Goal: Submit feedback/report problem

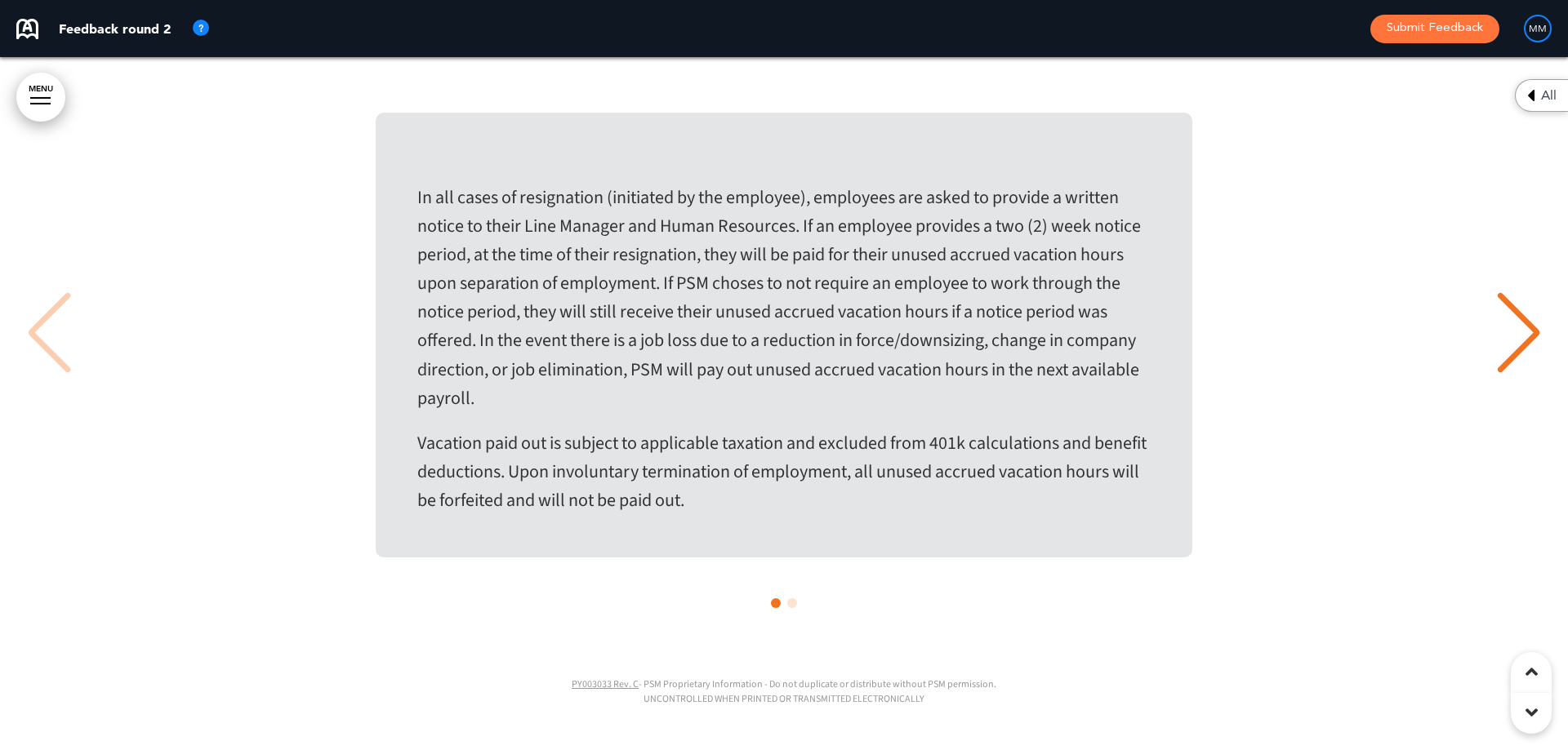
scroll to position [55044, 0]
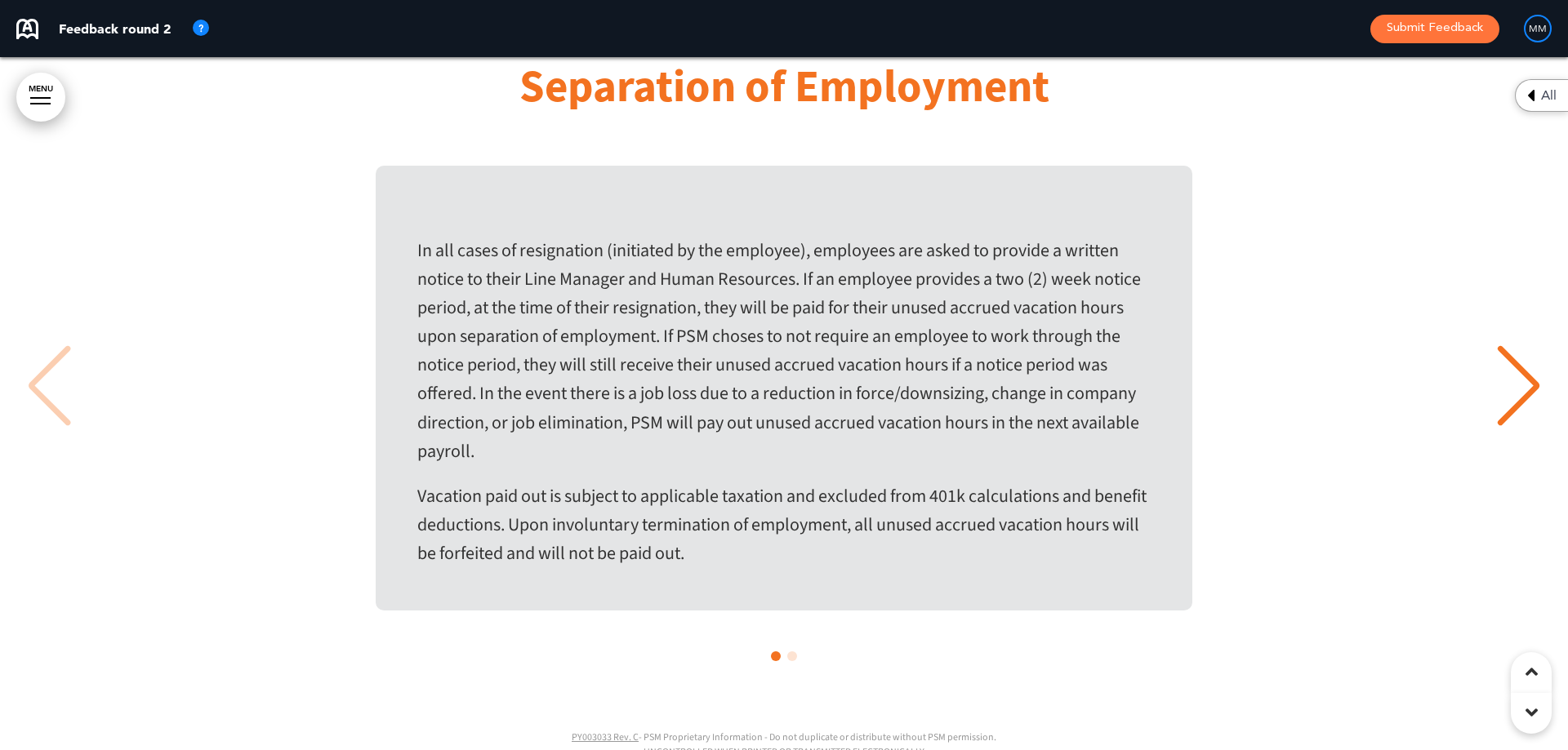
click at [1497, 427] on div "Next slide" at bounding box center [1518, 386] width 49 height 82
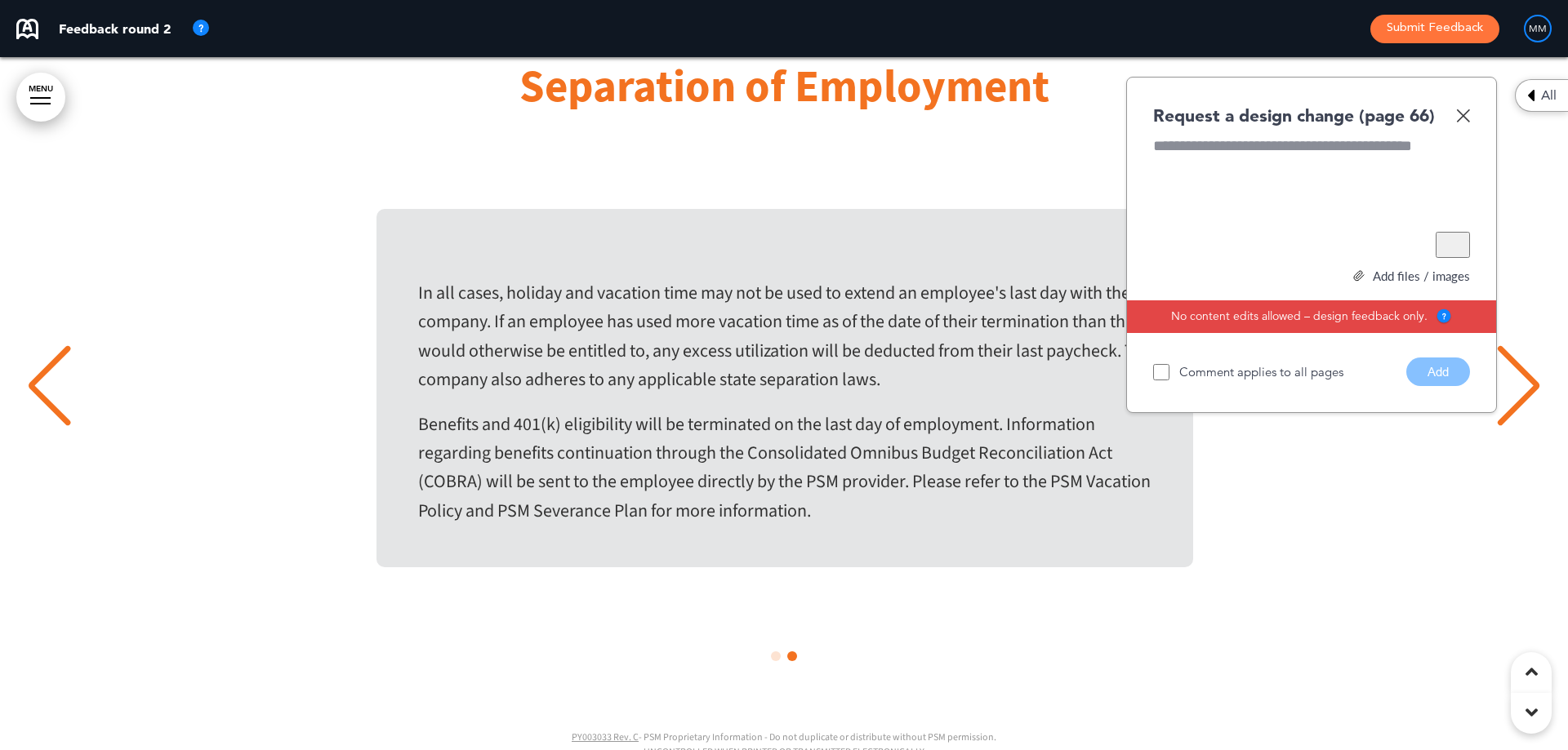
scroll to position [0, 1544]
click at [1511, 440] on div "In all cases, holiday and vacation time may not be used to extend an employee's…" at bounding box center [784, 388] width 1535 height 359
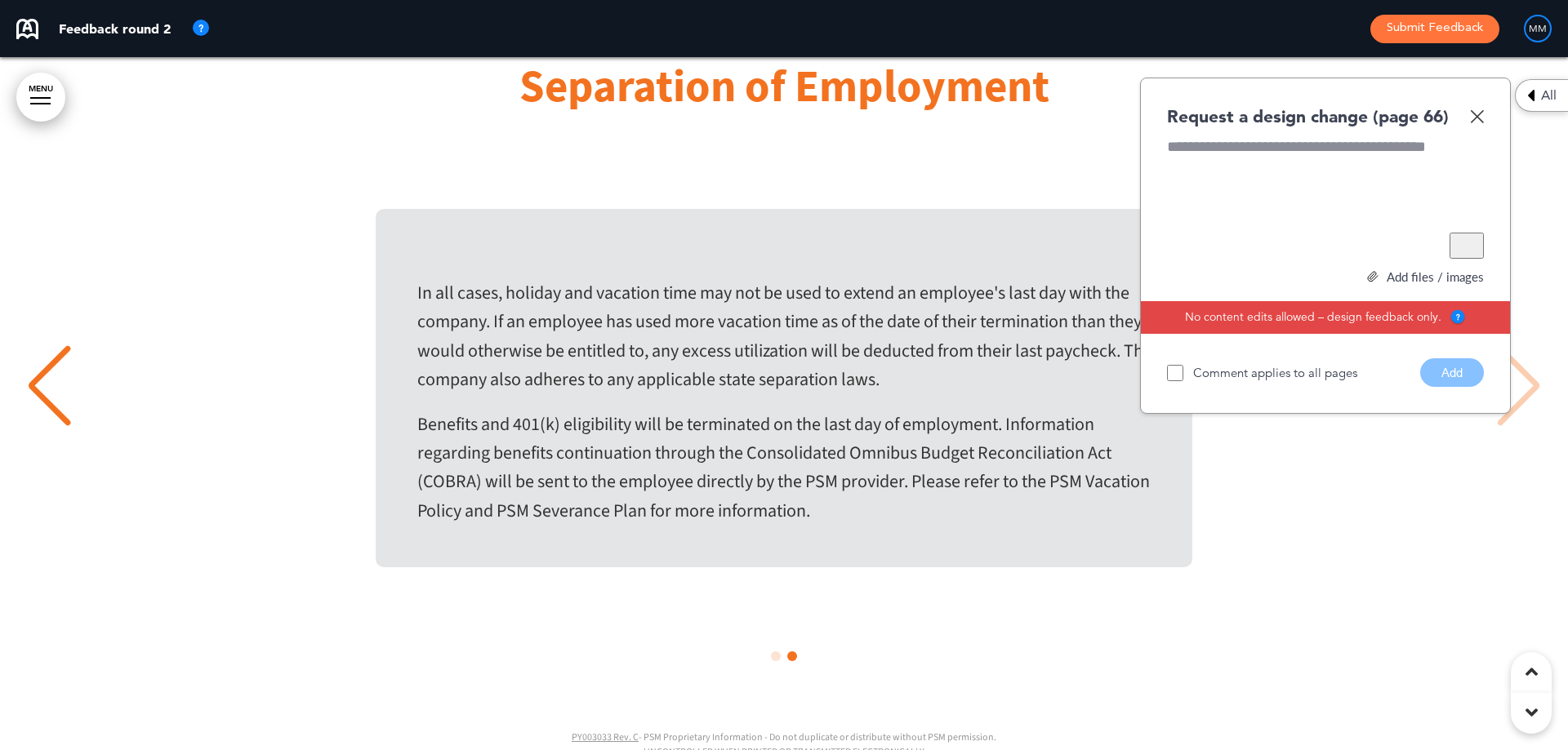
click at [1529, 420] on div "In all cases, holiday and vacation time may not be used to extend an employee's…" at bounding box center [784, 388] width 1535 height 359
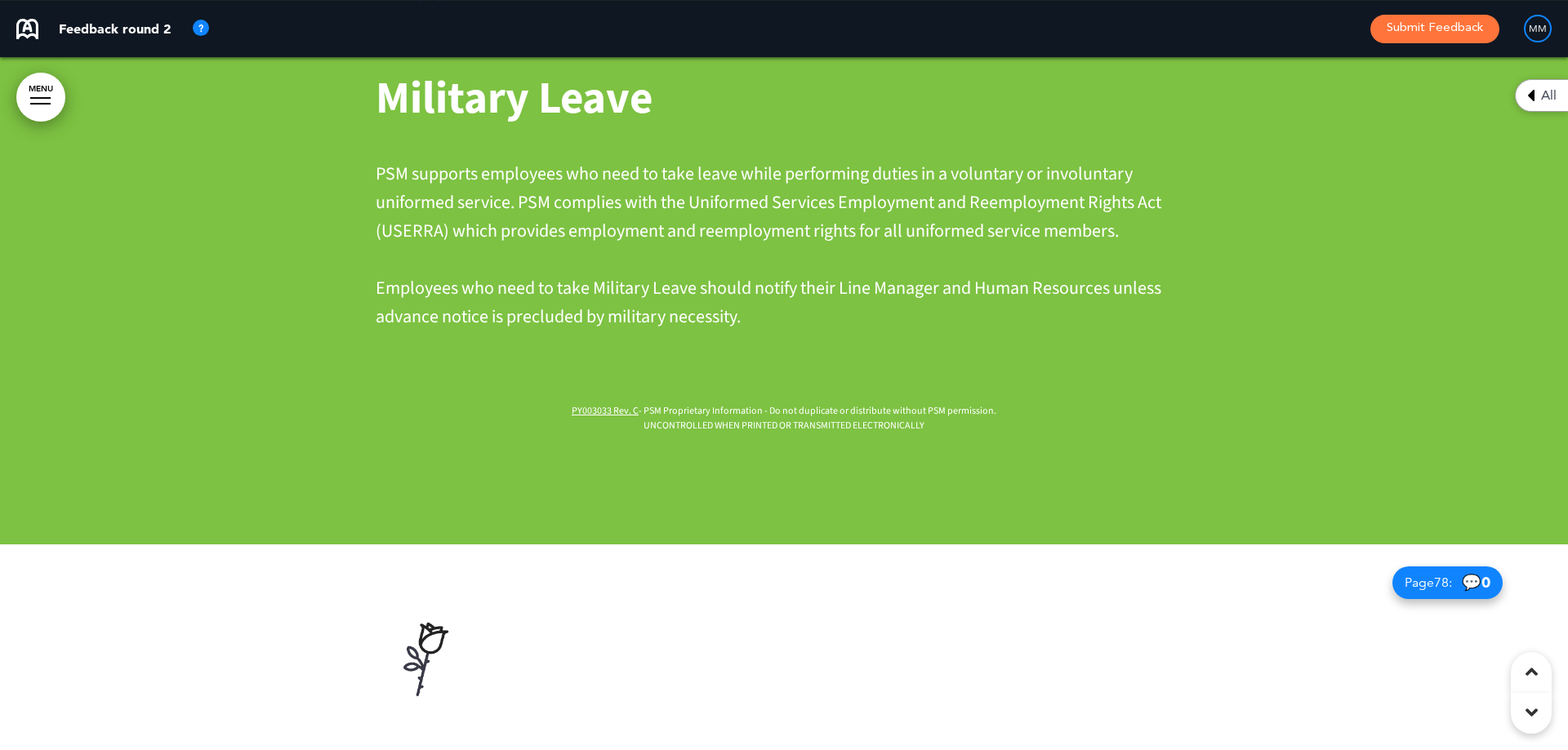
scroll to position [62810, 0]
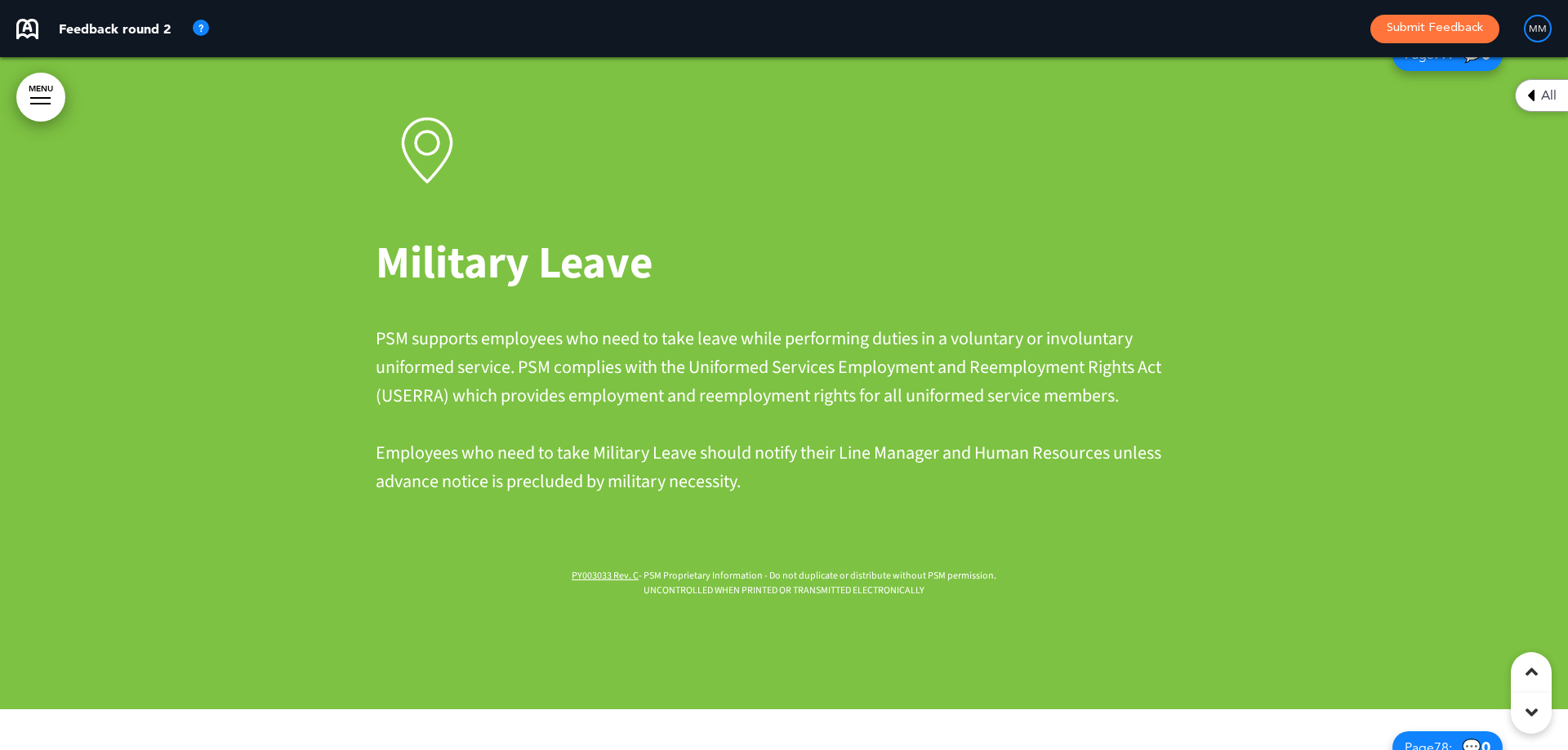
click at [1518, 666] on div at bounding box center [1531, 672] width 41 height 41
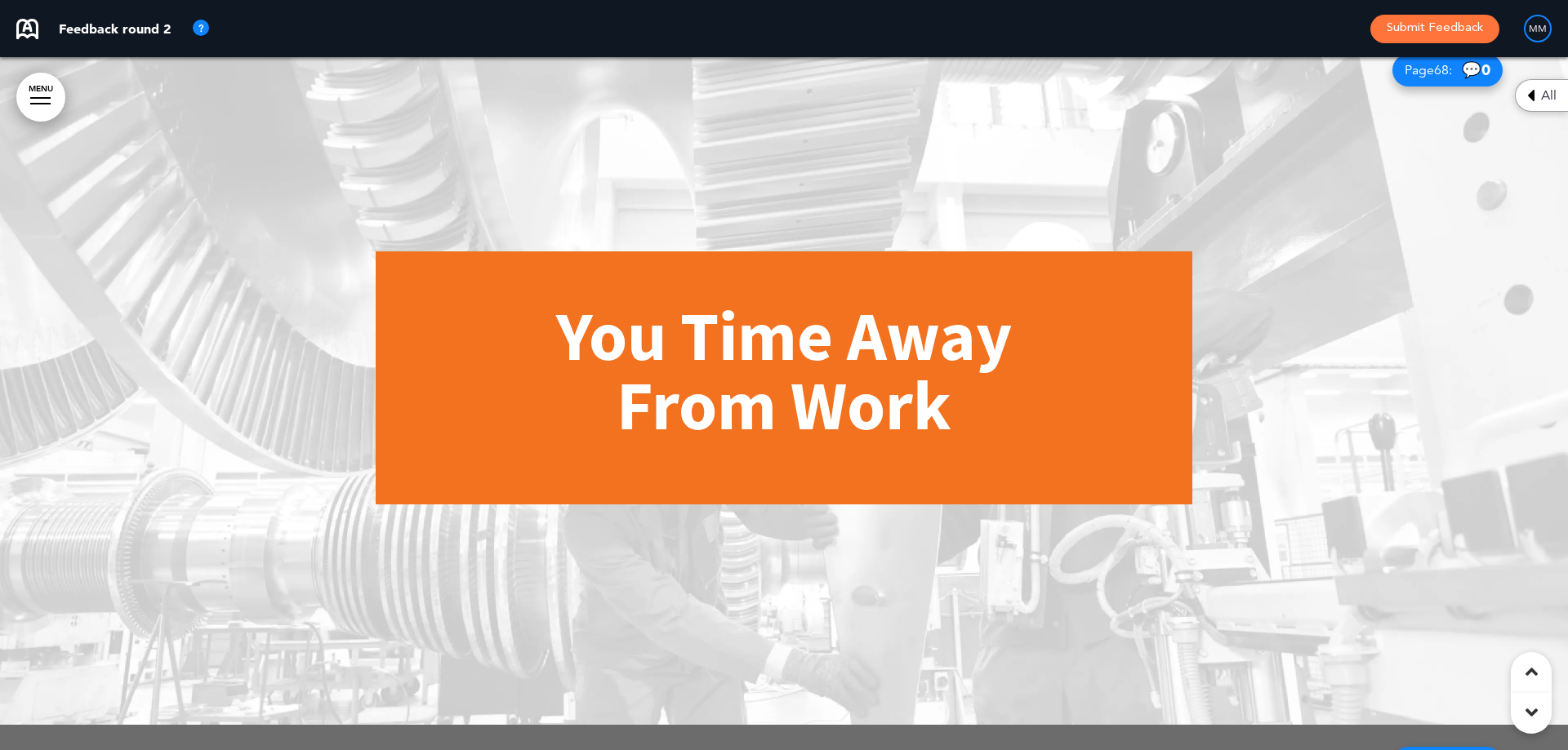
click at [1518, 665] on div at bounding box center [1531, 672] width 41 height 41
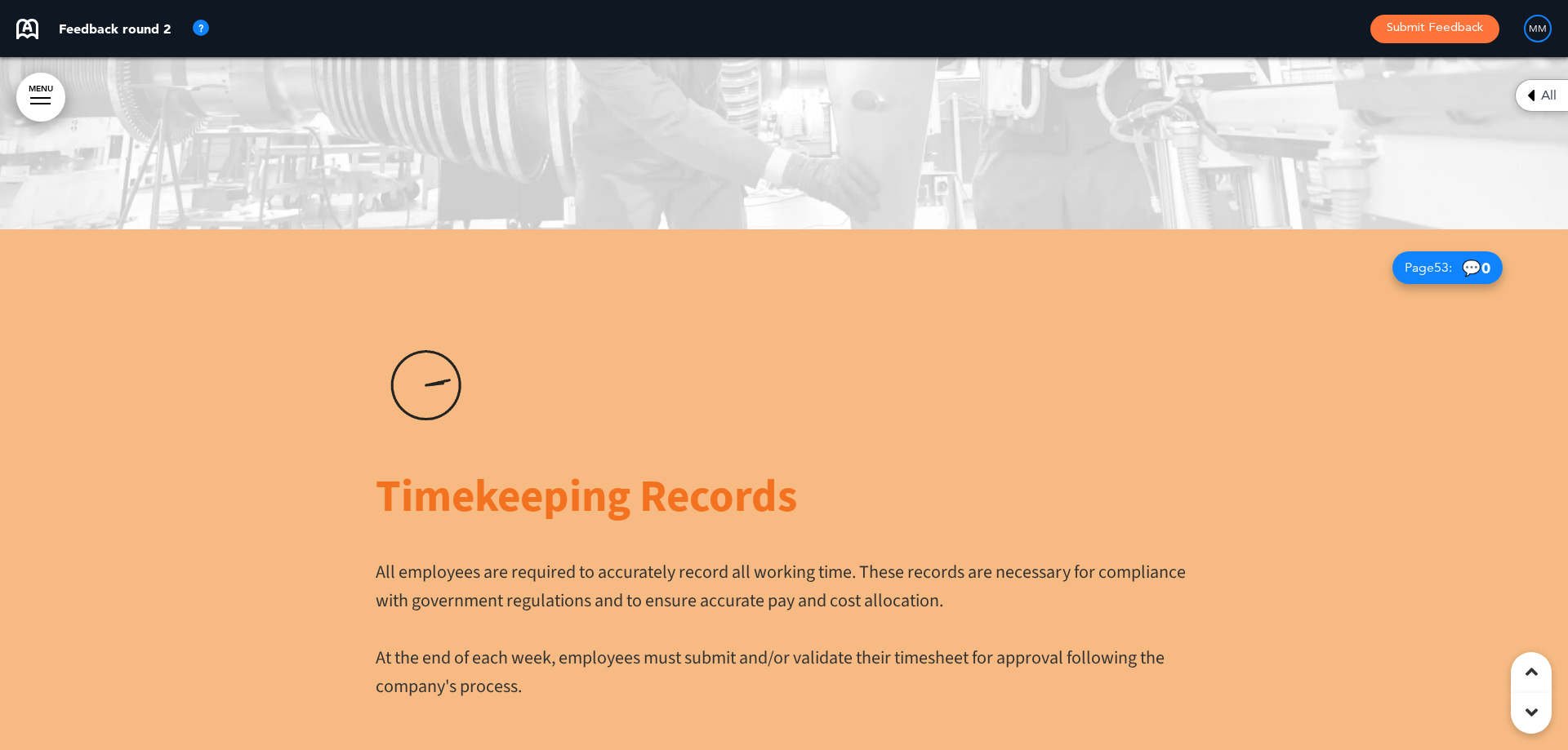
click at [1518, 665] on div at bounding box center [1531, 672] width 41 height 41
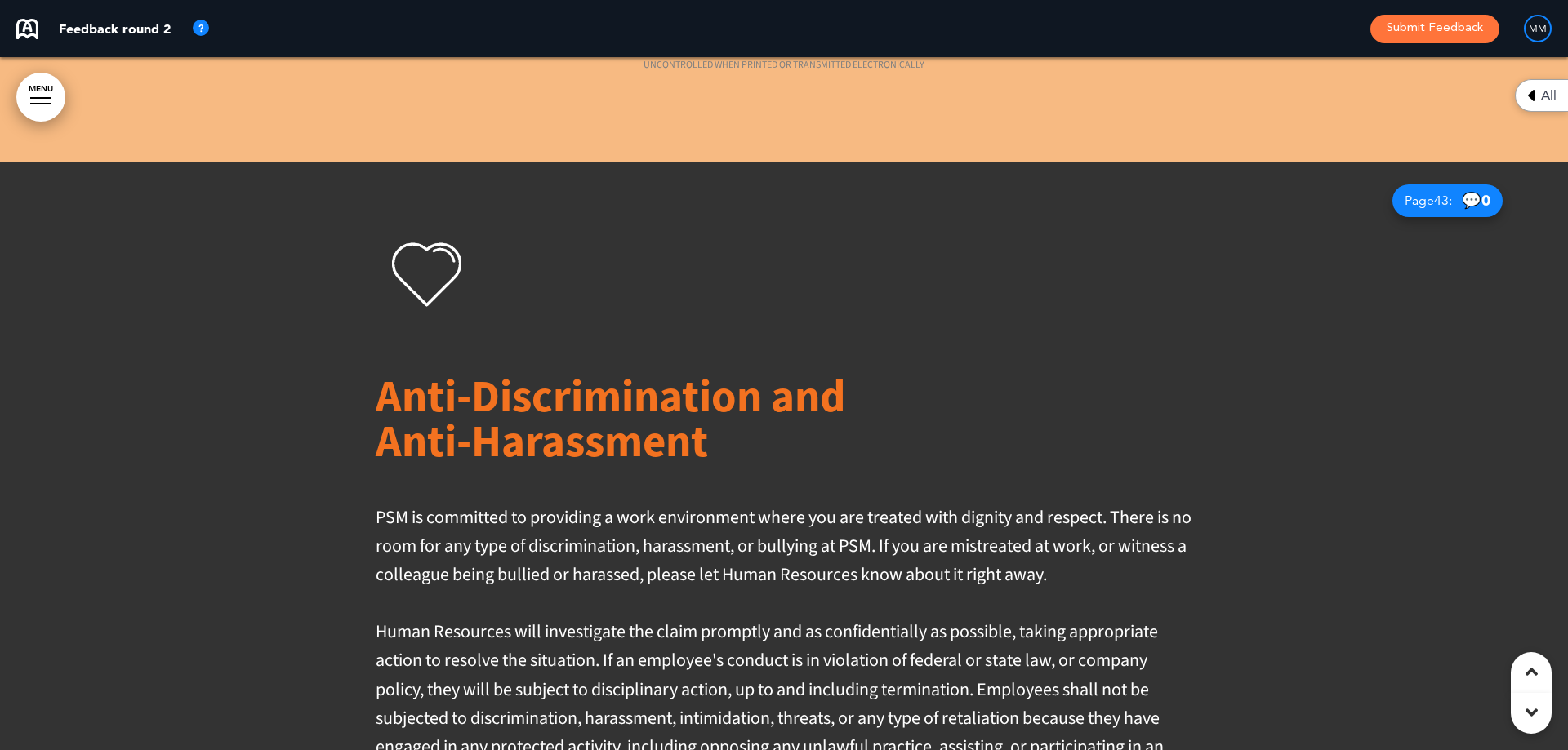
click at [1518, 665] on div at bounding box center [1531, 672] width 41 height 41
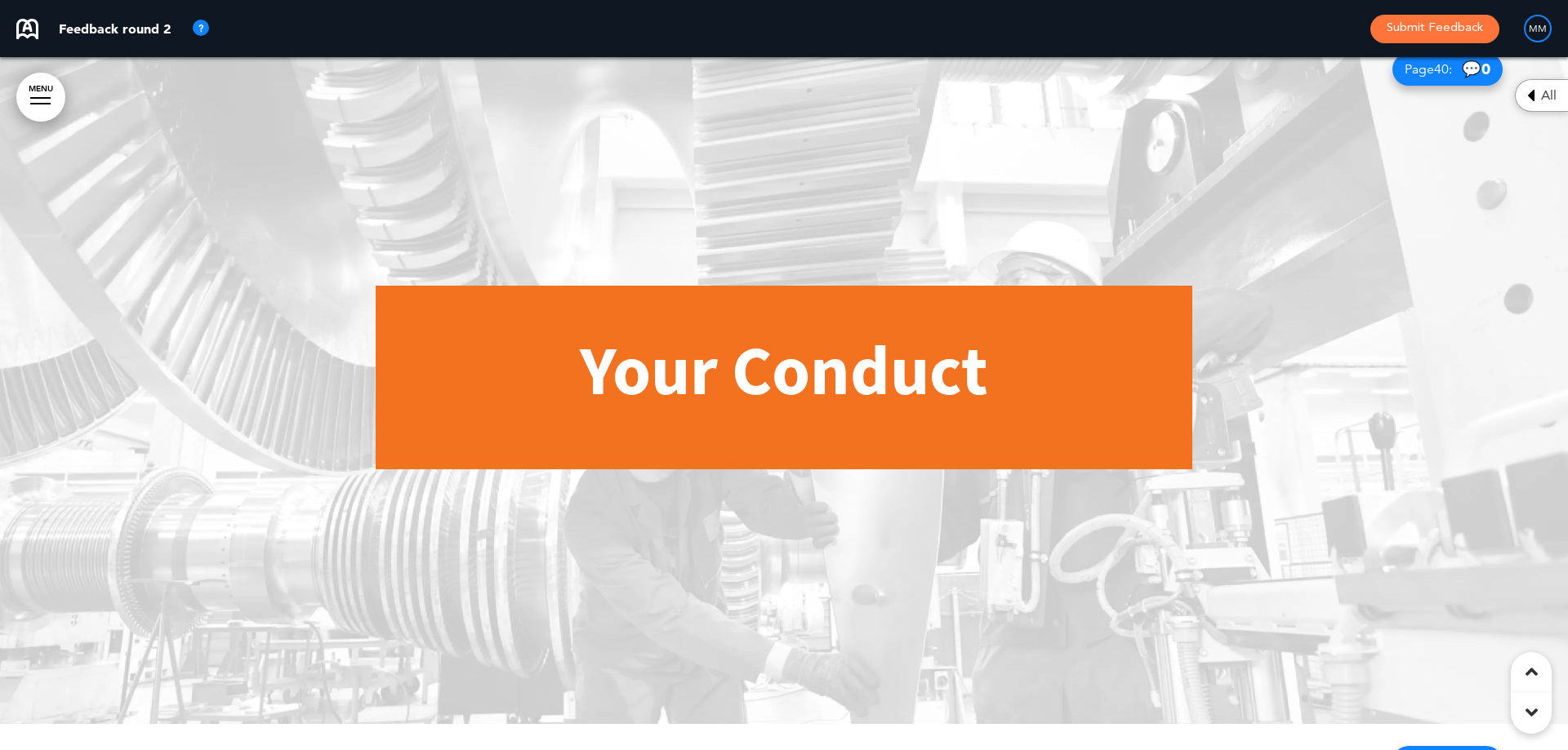
click at [1518, 665] on div at bounding box center [1531, 672] width 41 height 41
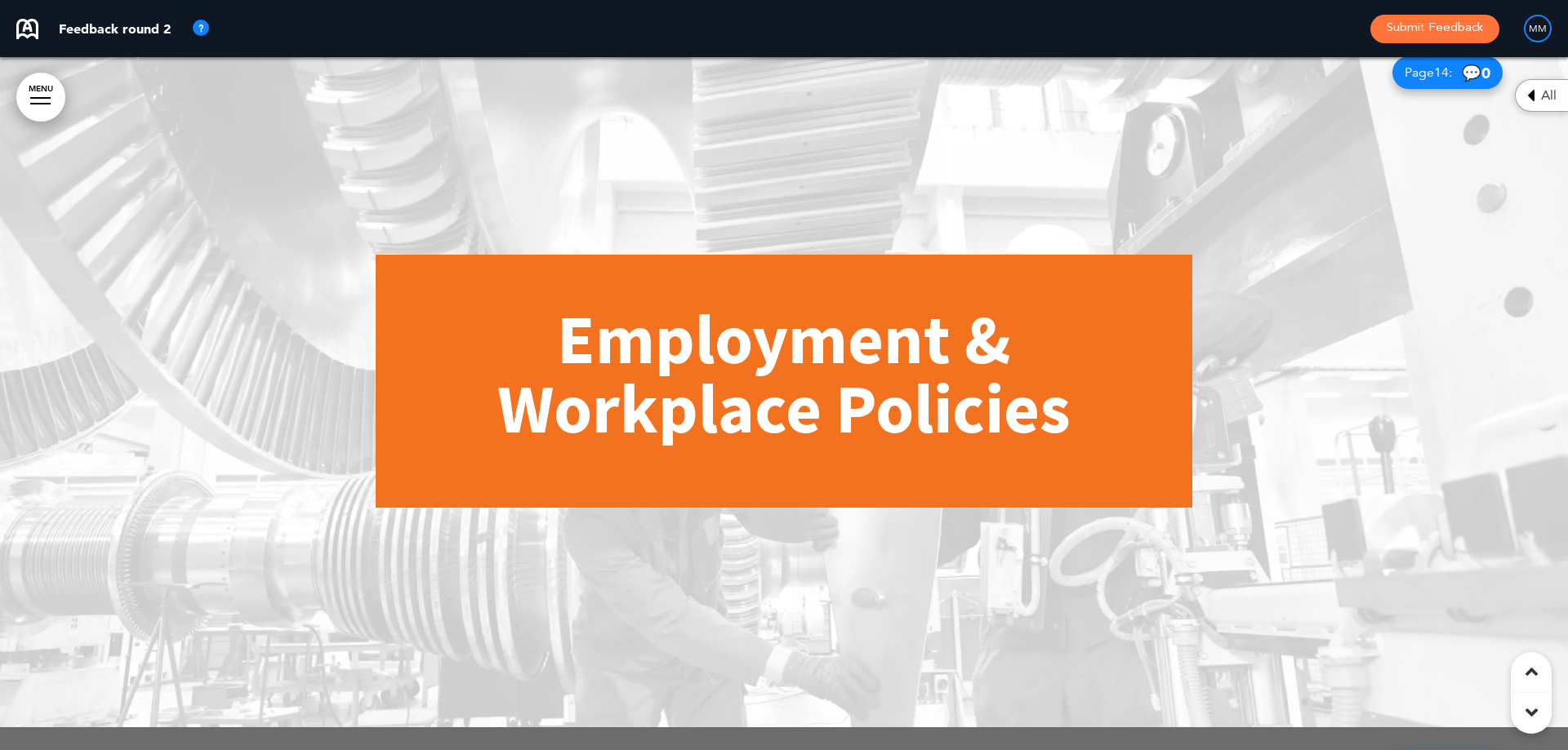
click at [1518, 665] on div at bounding box center [1531, 672] width 41 height 41
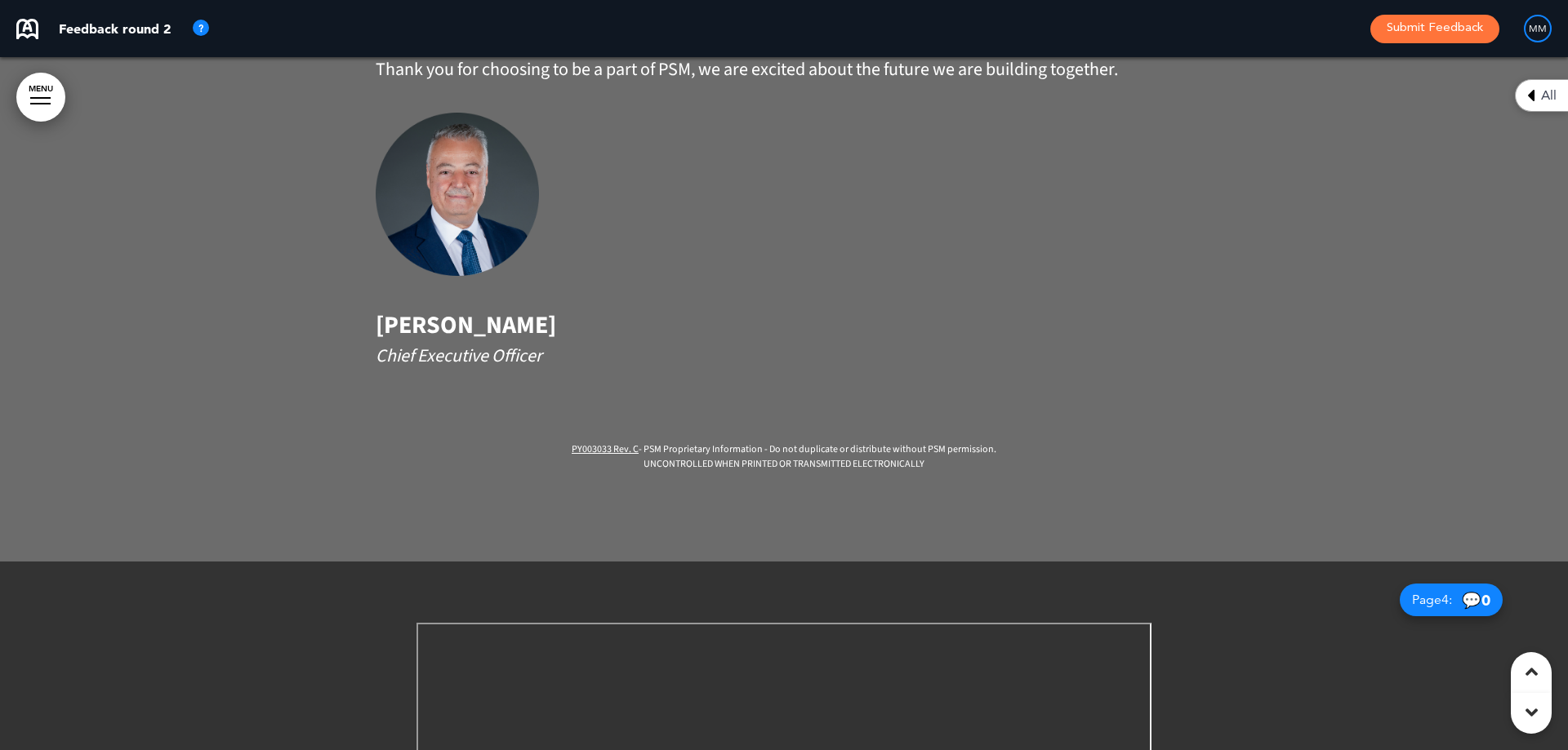
click at [1518, 665] on div at bounding box center [1531, 672] width 41 height 41
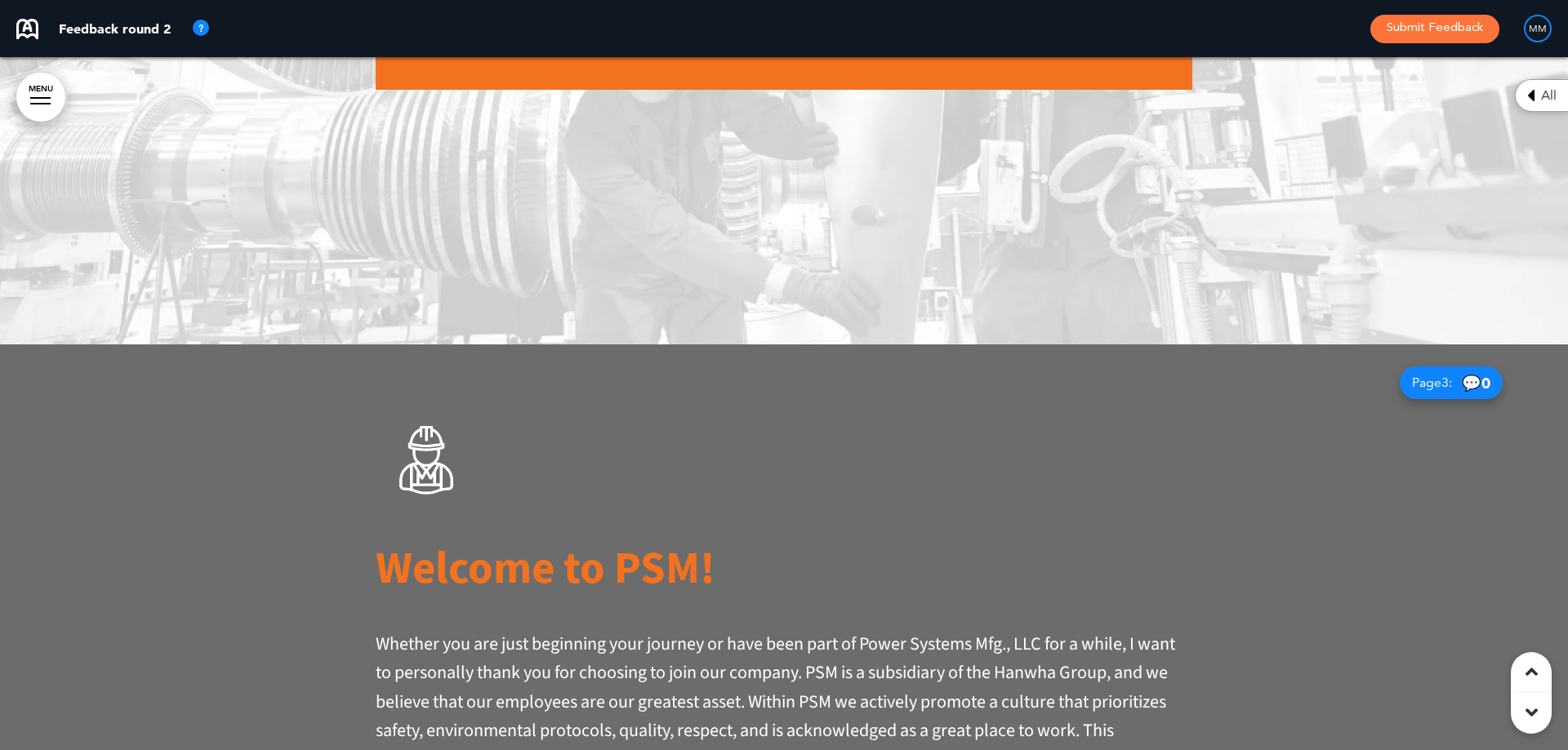
scroll to position [693, 0]
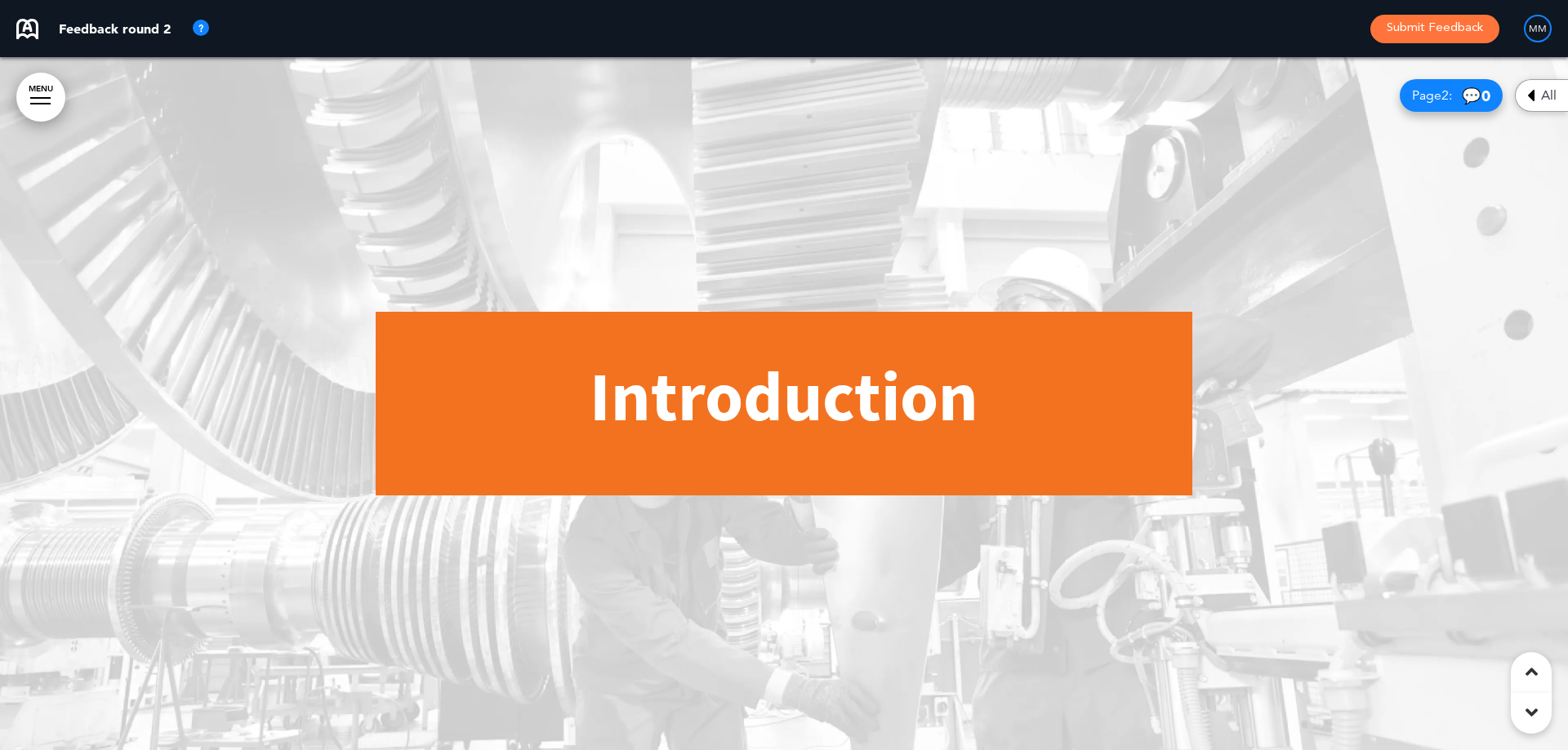
click at [1528, 666] on icon at bounding box center [1532, 672] width 12 height 20
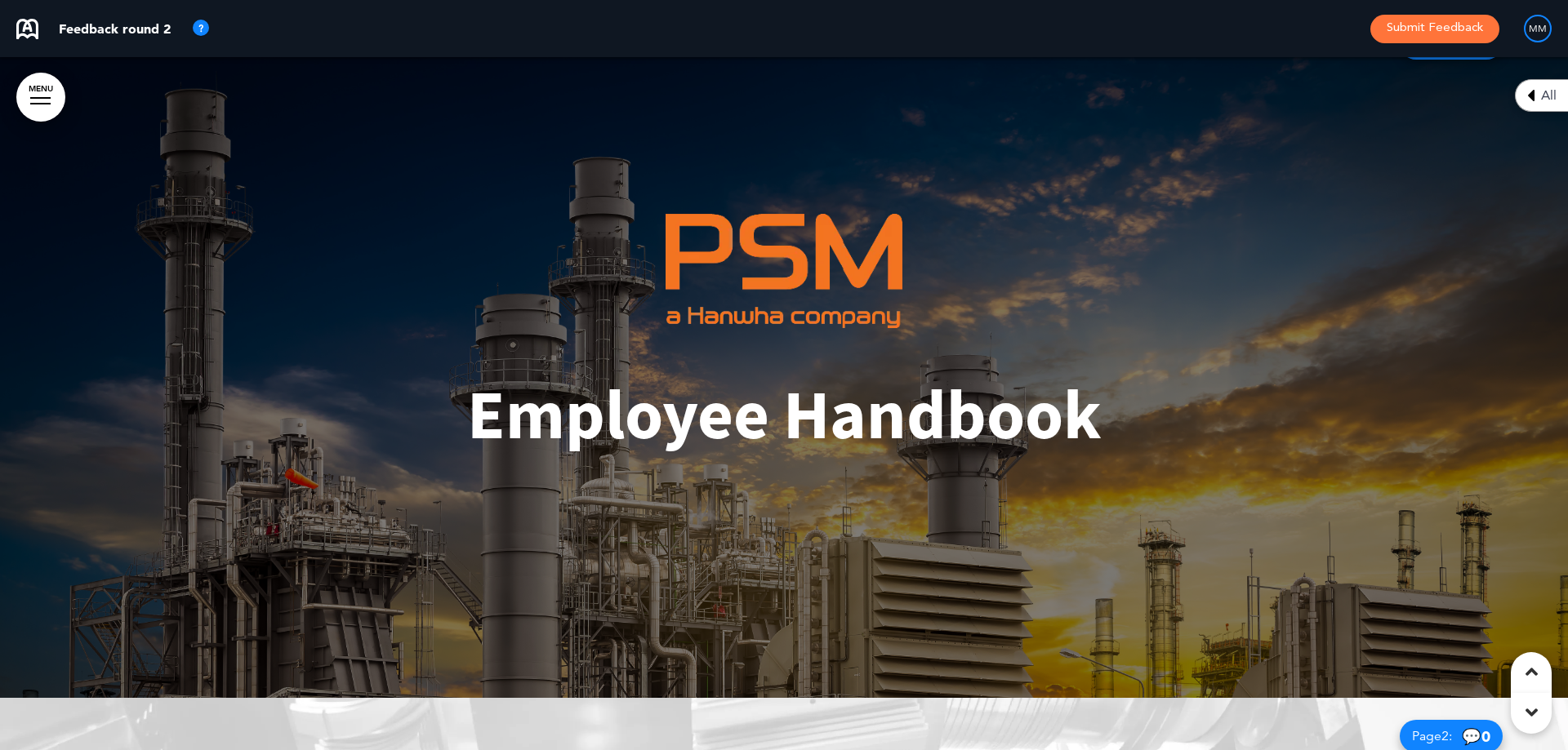
click at [1528, 666] on icon at bounding box center [1532, 672] width 12 height 20
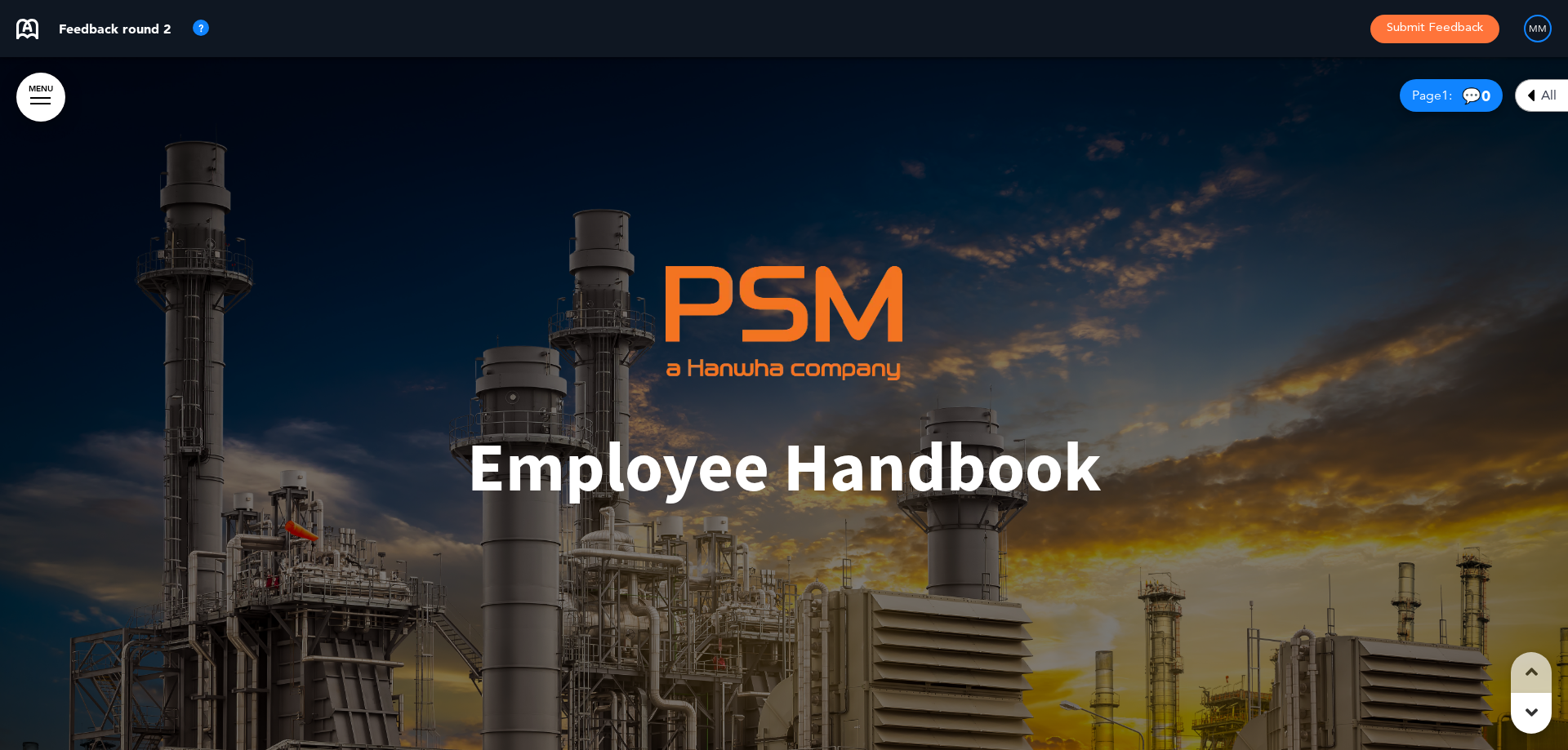
click at [1528, 666] on icon at bounding box center [1532, 672] width 12 height 20
click at [1528, 666] on body "Are you sure you want to close this modal? Cancel Close 10 Publishing Creating …" at bounding box center [784, 375] width 1568 height 750
click at [1528, 666] on div at bounding box center [784, 404] width 1568 height 693
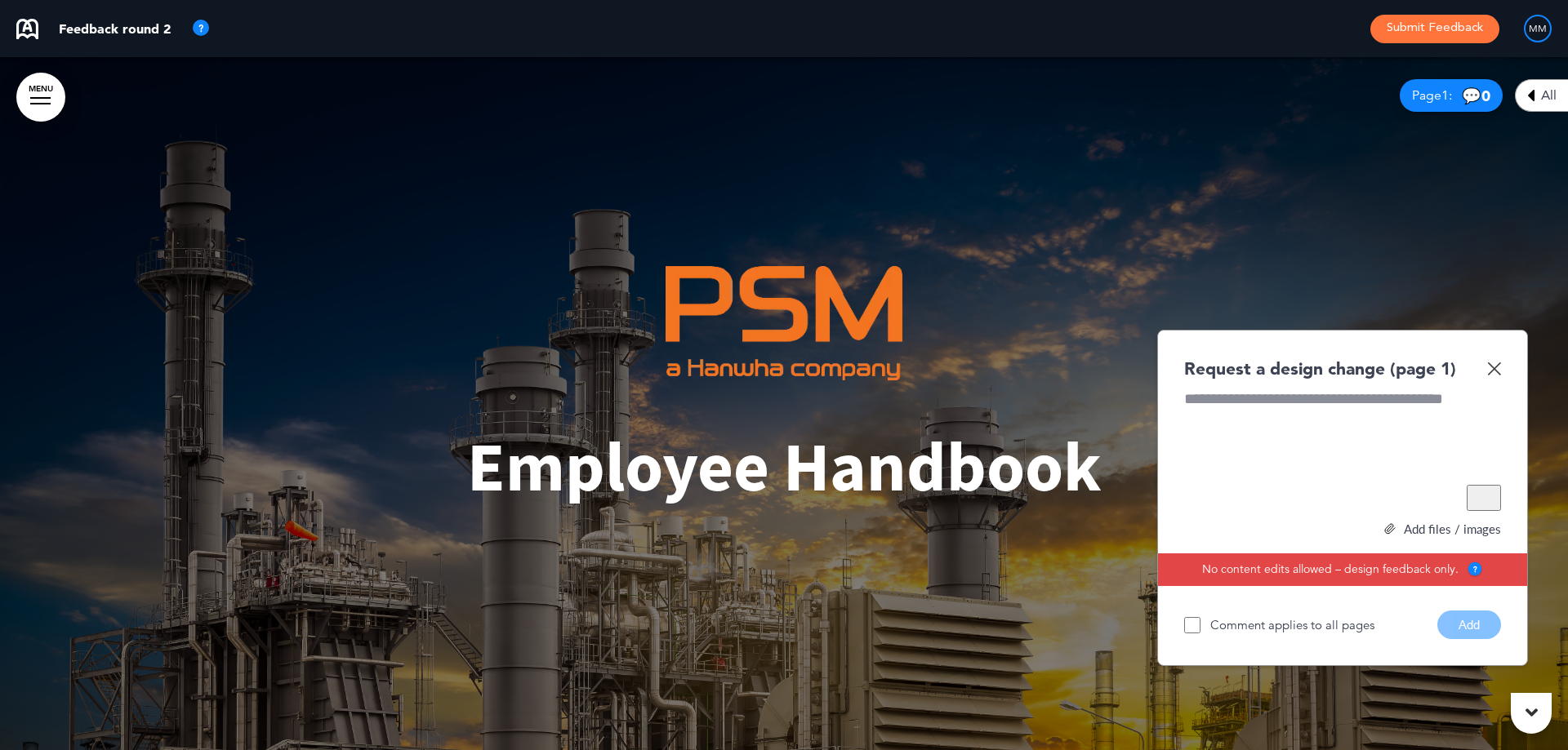
click at [1487, 377] on div "Request a design change (page 1)" at bounding box center [1342, 368] width 317 height 23
click at [1491, 367] on img at bounding box center [1494, 369] width 14 height 14
